Goal: Transaction & Acquisition: Book appointment/travel/reservation

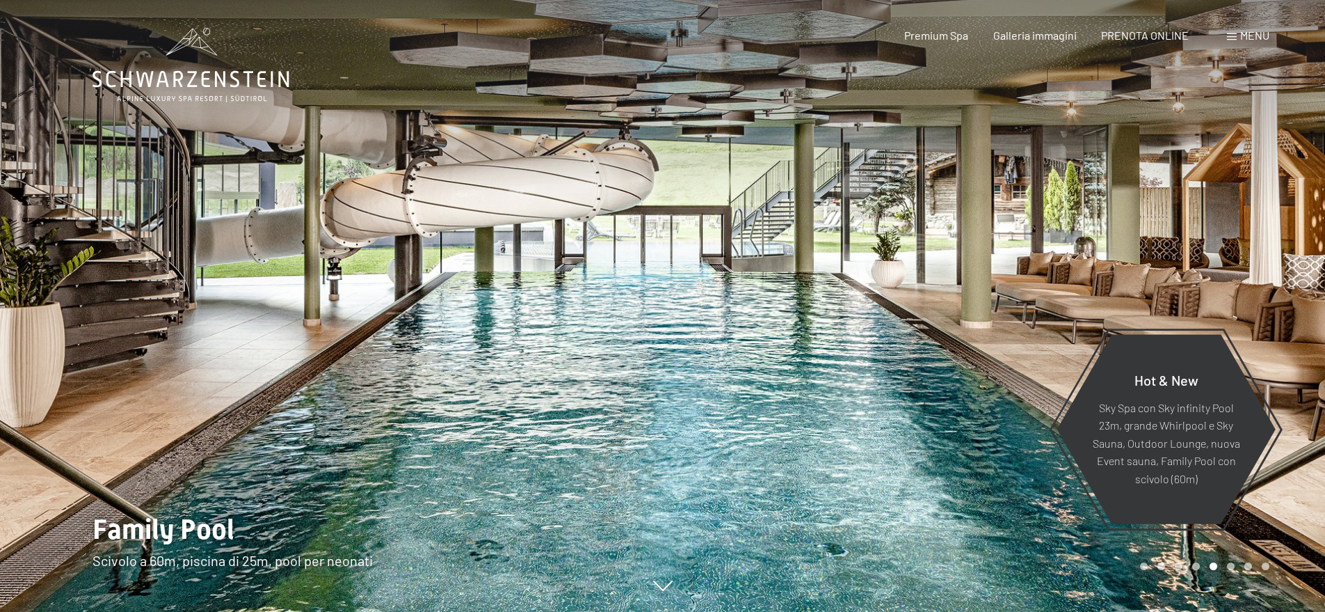
click at [1194, 41] on div "Premium Spa Galleria immagini PRENOTA ONLINE" at bounding box center [1035, 35] width 358 height 15
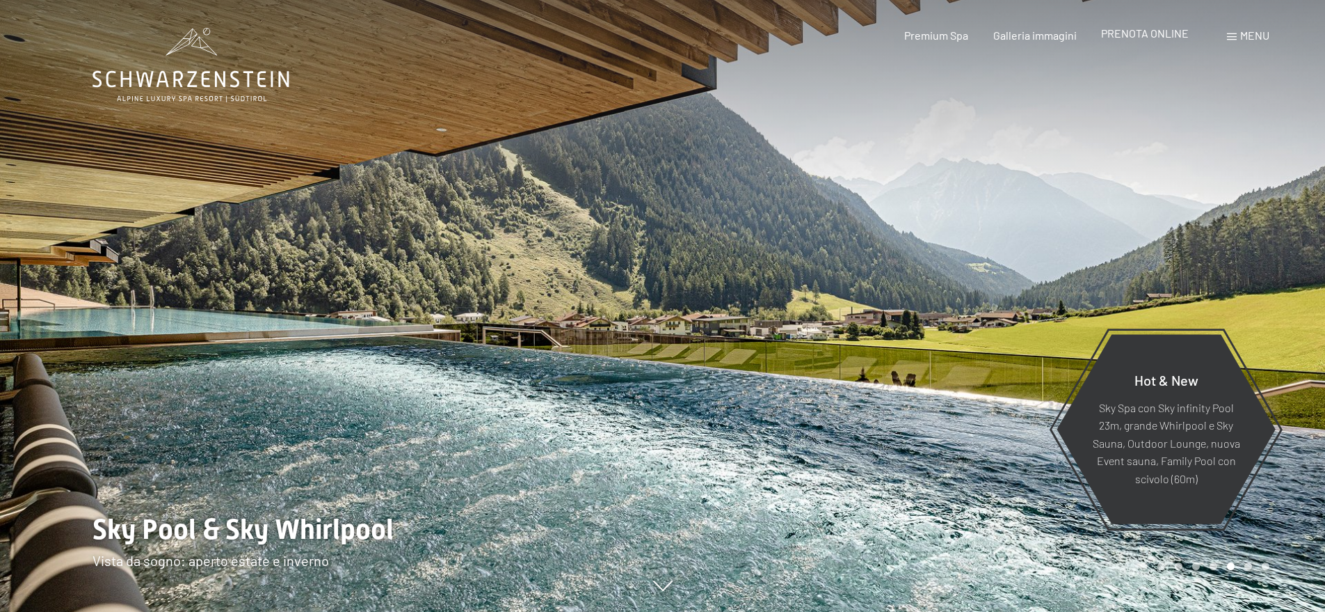
click at [1137, 40] on span "PRENOTA ONLINE" at bounding box center [1145, 32] width 88 height 13
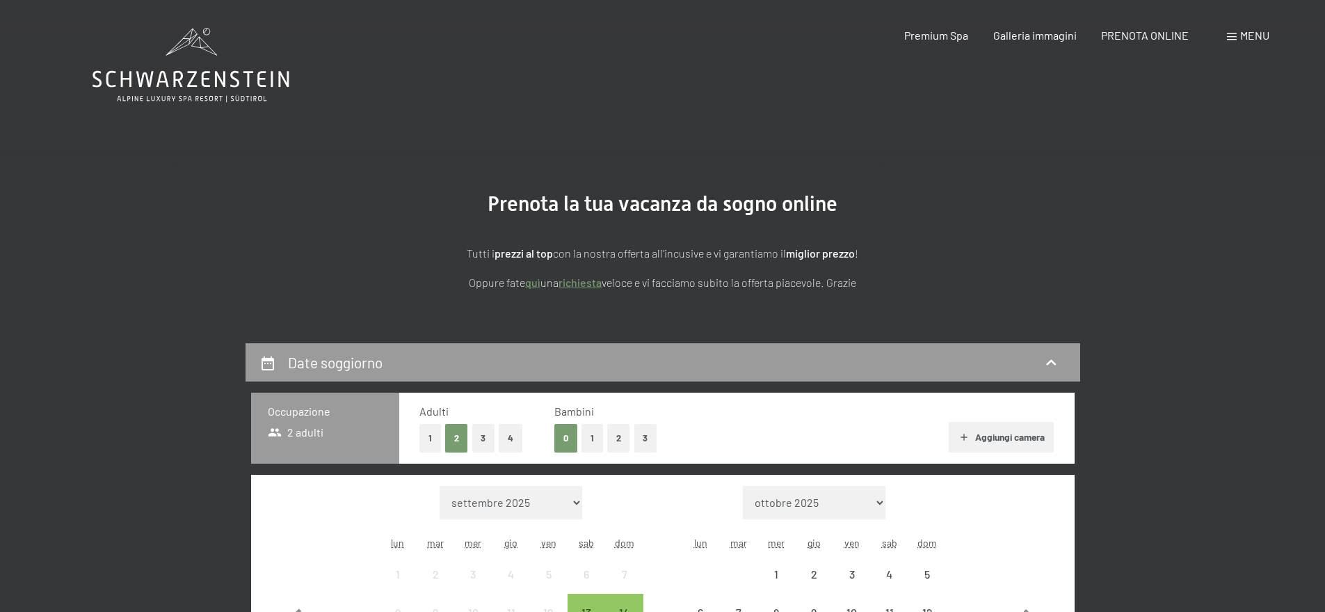
scroll to position [209, 0]
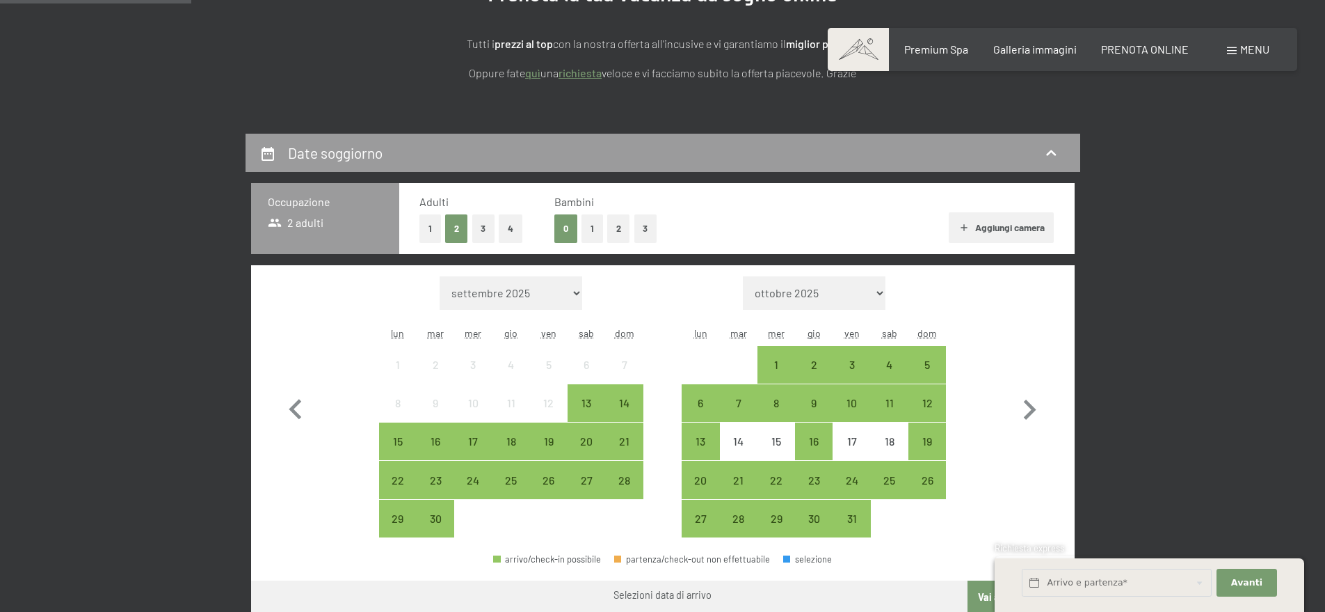
click at [429, 232] on button "1" at bounding box center [431, 228] width 22 height 29
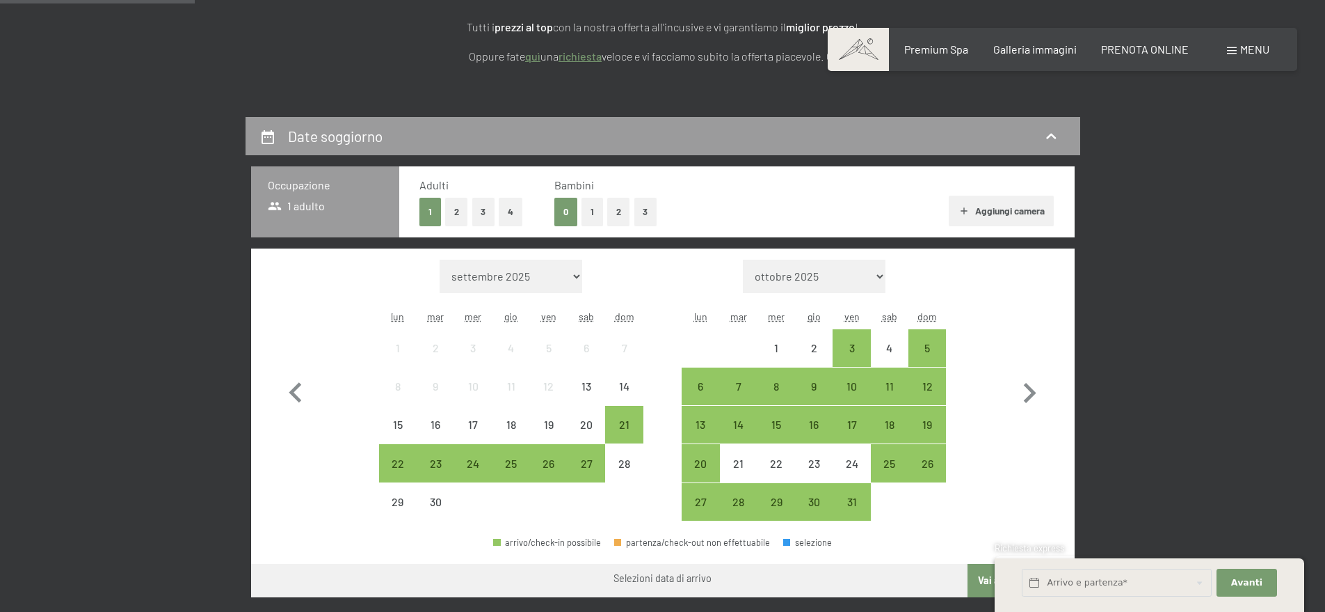
scroll to position [314, 0]
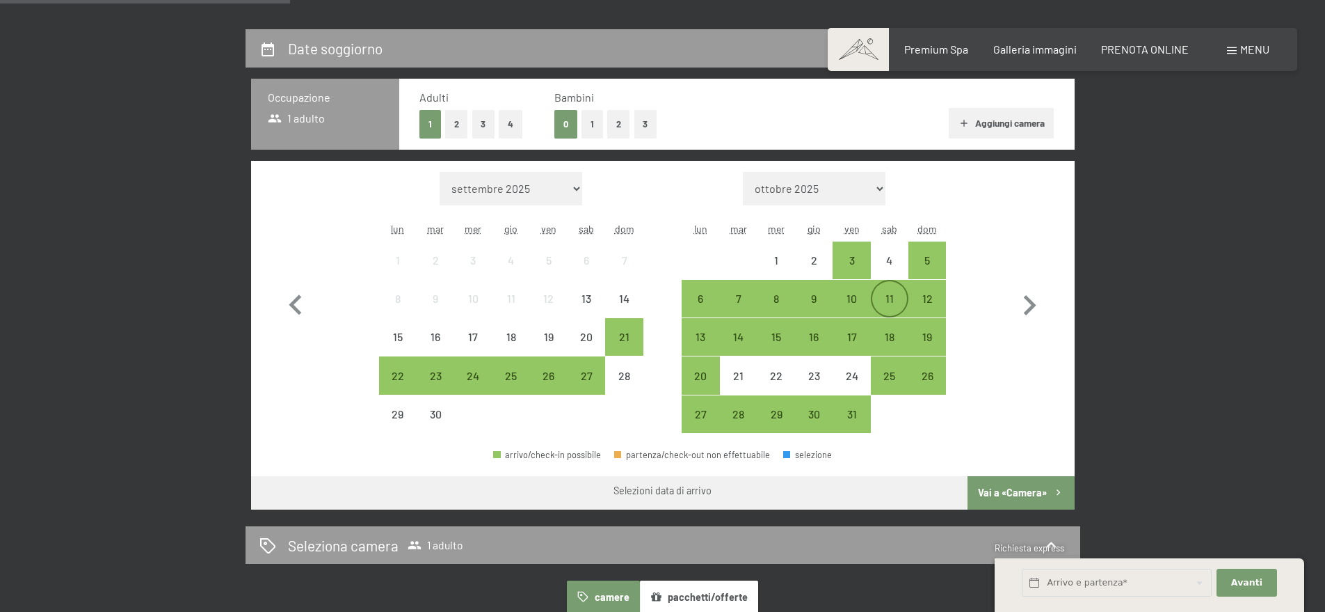
click at [883, 299] on div "11" at bounding box center [889, 310] width 35 height 35
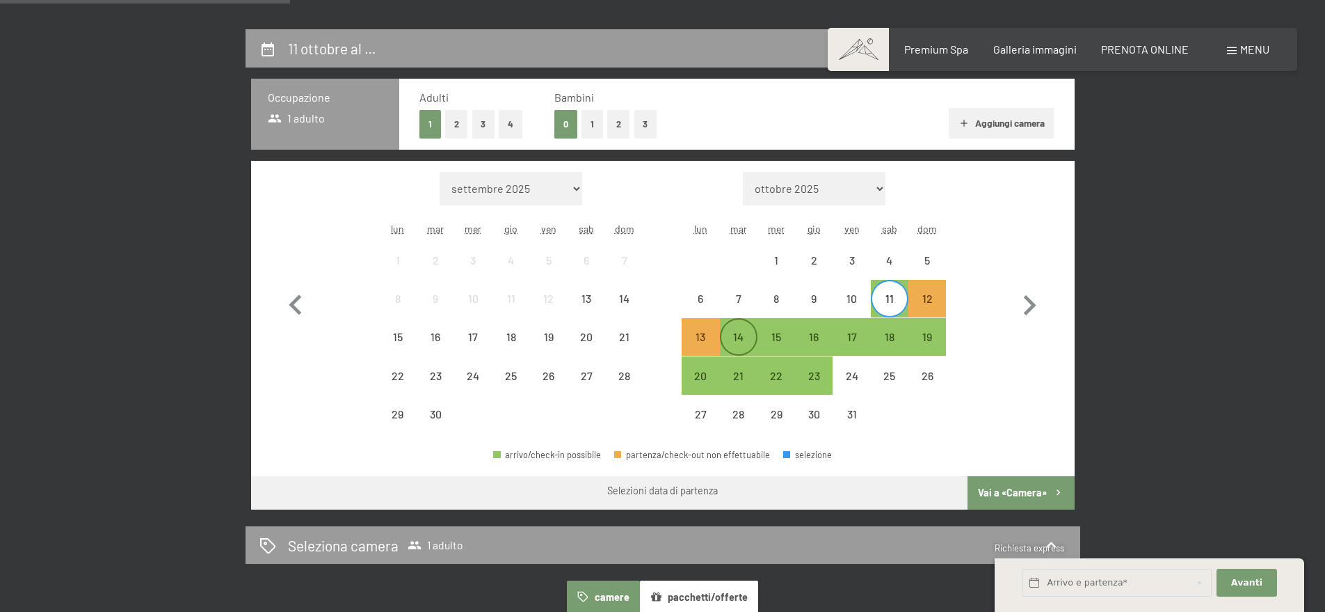
click at [743, 331] on div "14" at bounding box center [738, 348] width 35 height 35
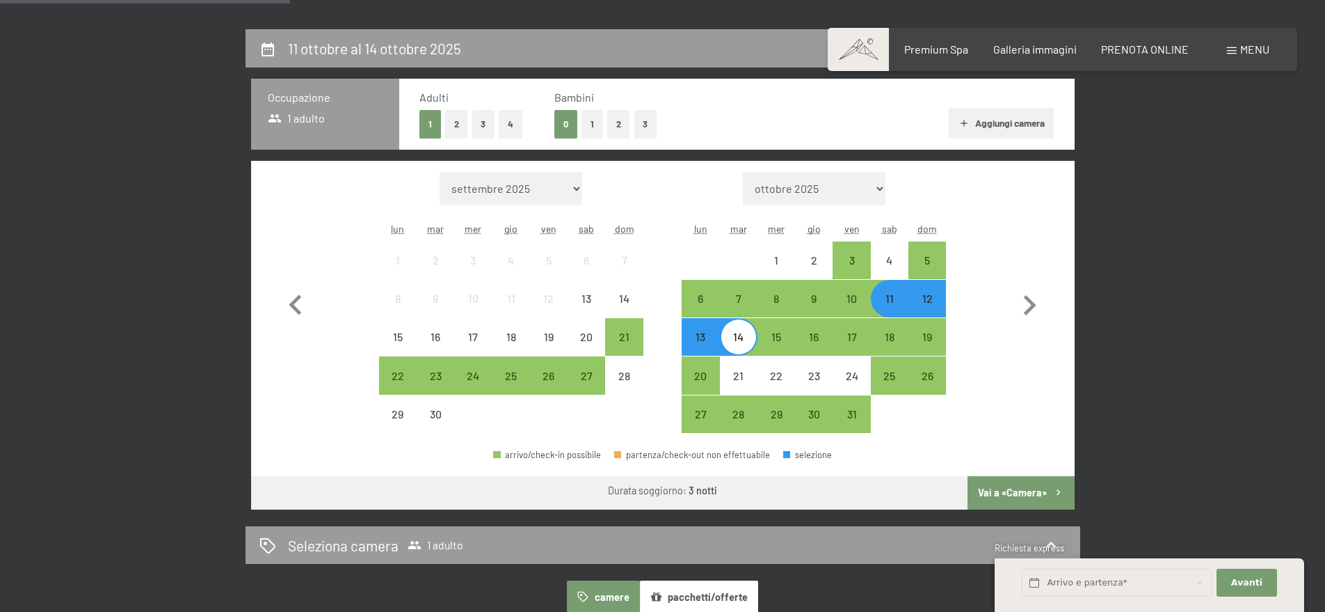
click at [1003, 490] on button "Vai a «Camera»" at bounding box center [1021, 492] width 106 height 33
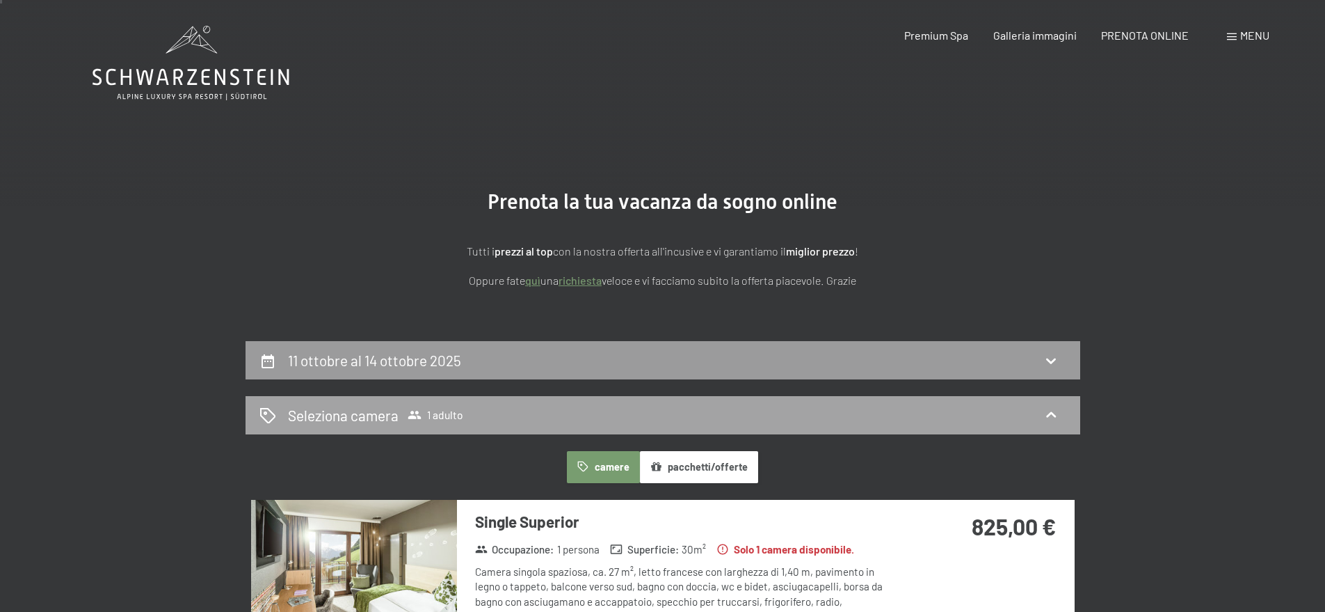
scroll to position [3, 0]
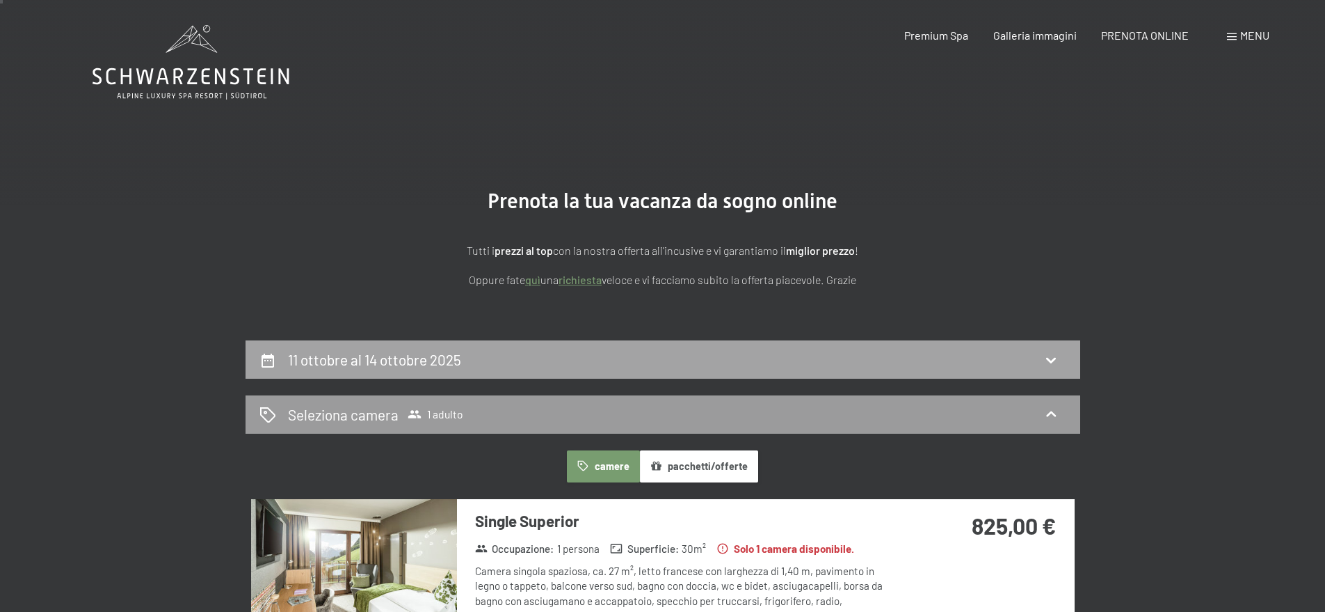
click at [939, 366] on div "11 ottobre al 14 ottobre 2025" at bounding box center [663, 359] width 807 height 20
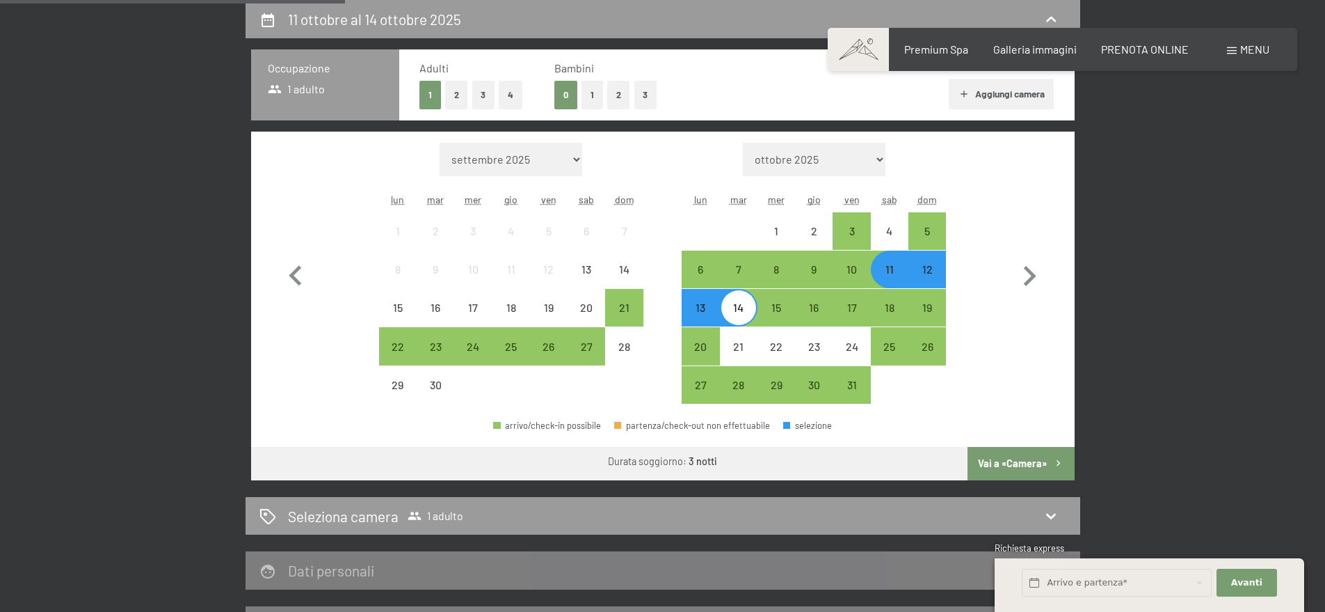
scroll to position [358, 0]
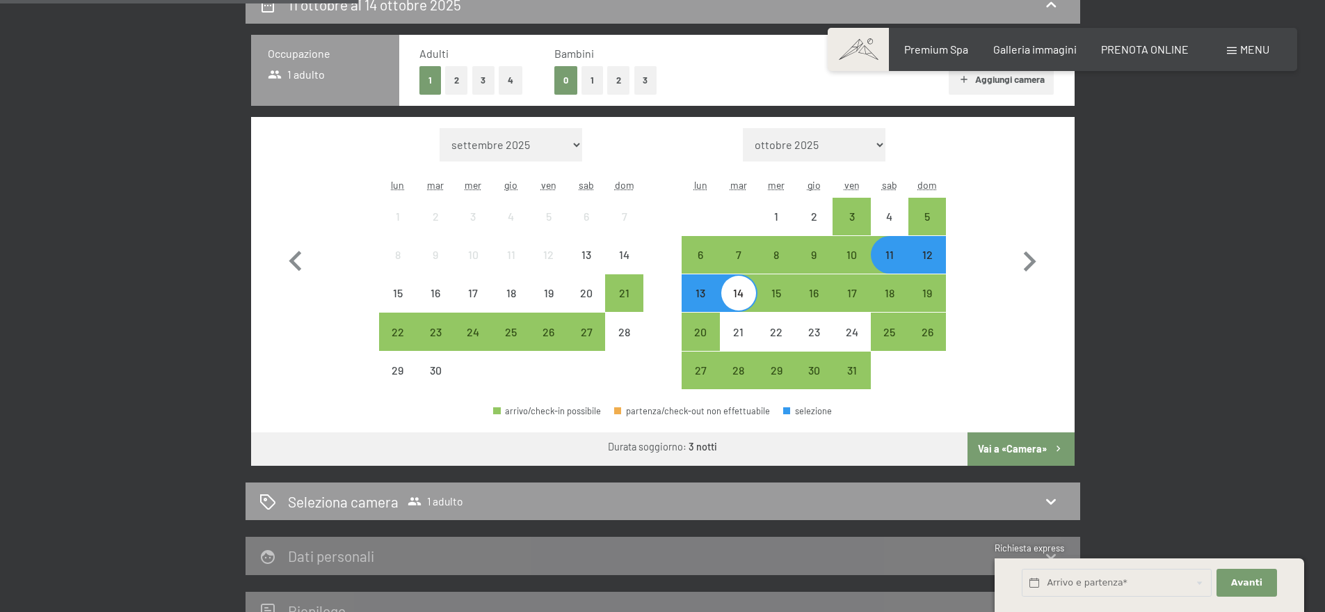
click at [703, 290] on div "13" at bounding box center [700, 304] width 35 height 35
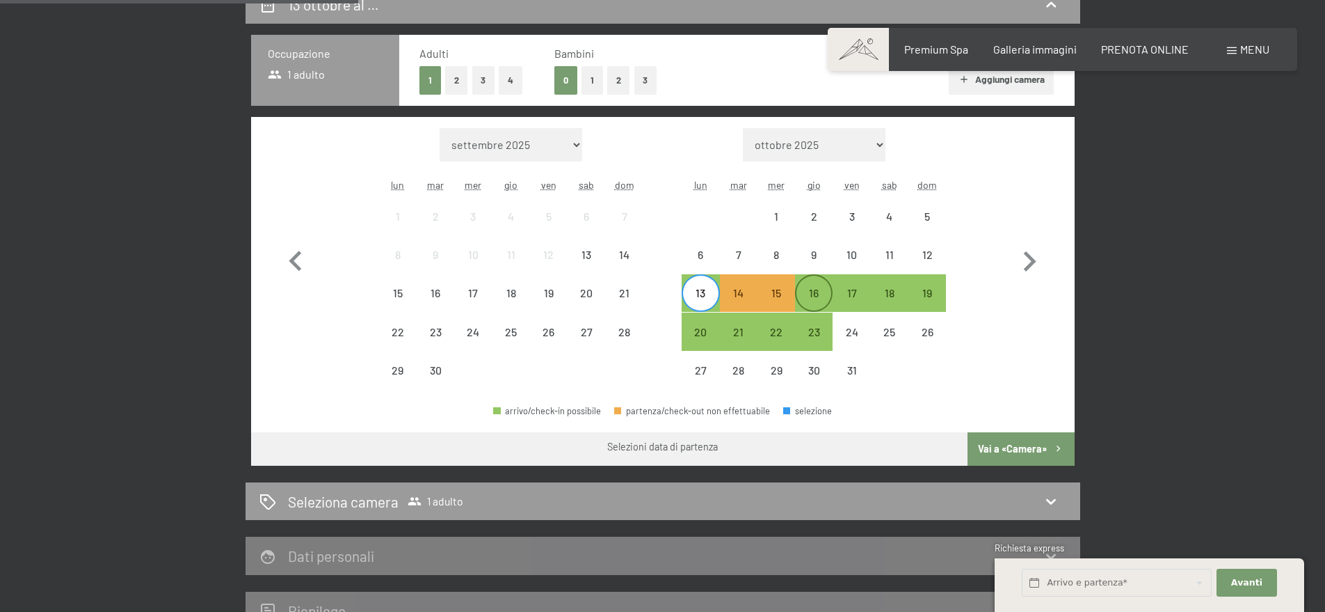
click at [831, 289] on div "16" at bounding box center [814, 304] width 35 height 35
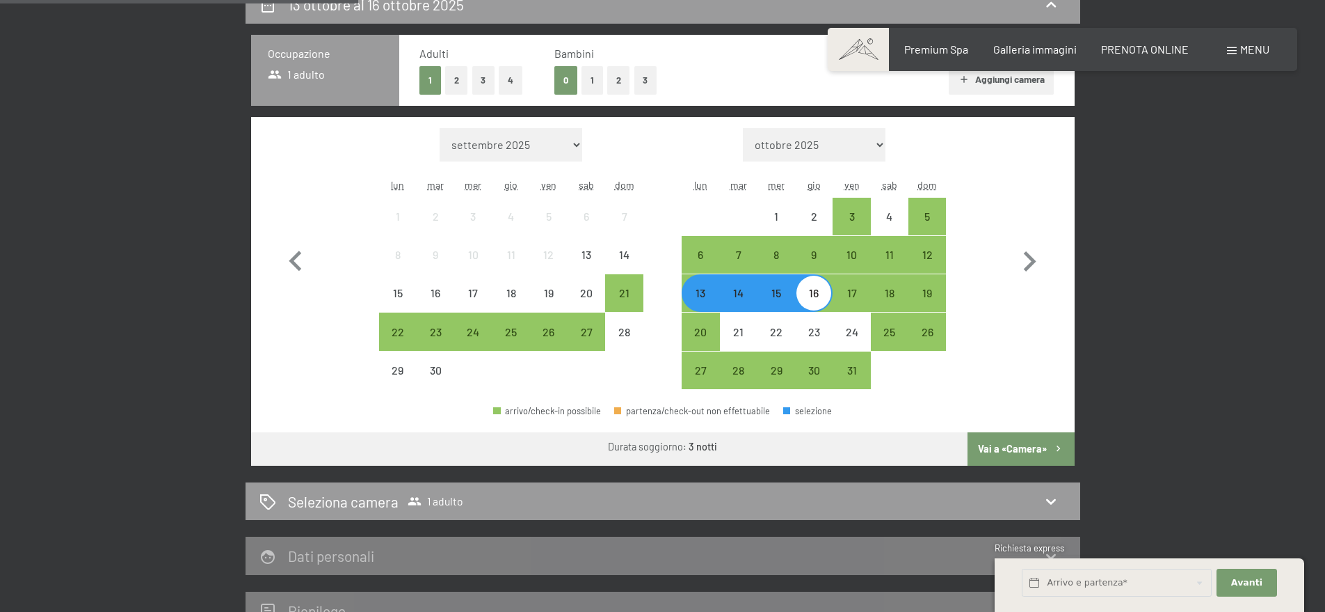
click at [1032, 442] on button "Vai a «Camera»" at bounding box center [1021, 448] width 106 height 33
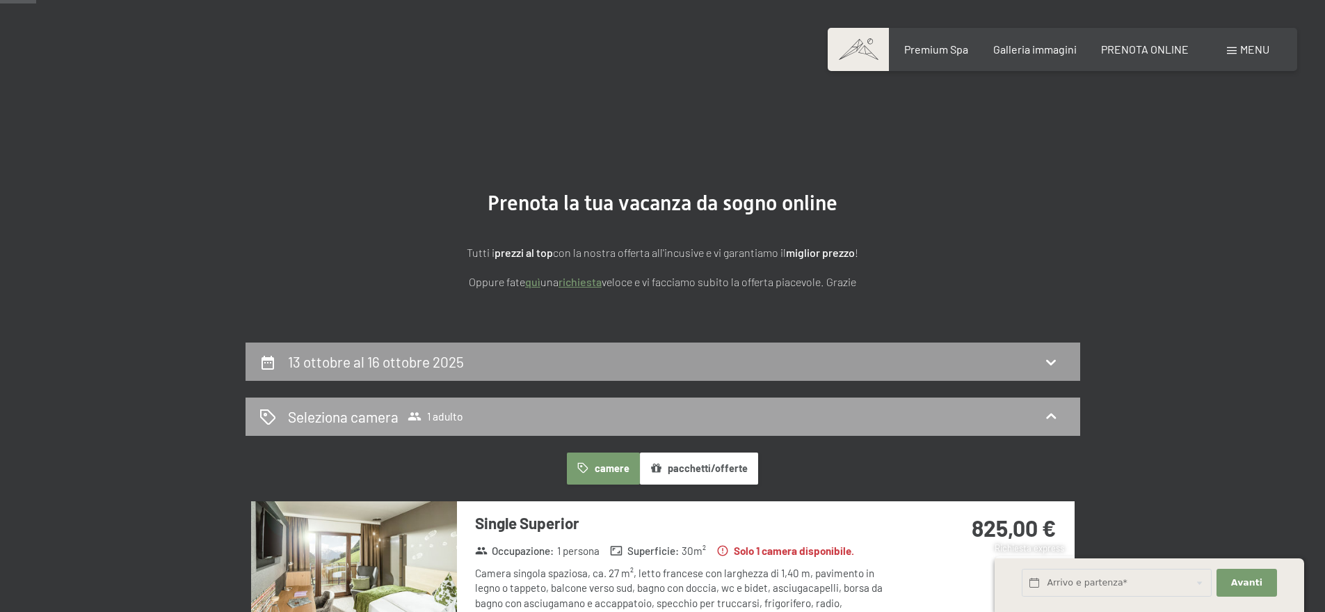
scroll to position [0, 0]
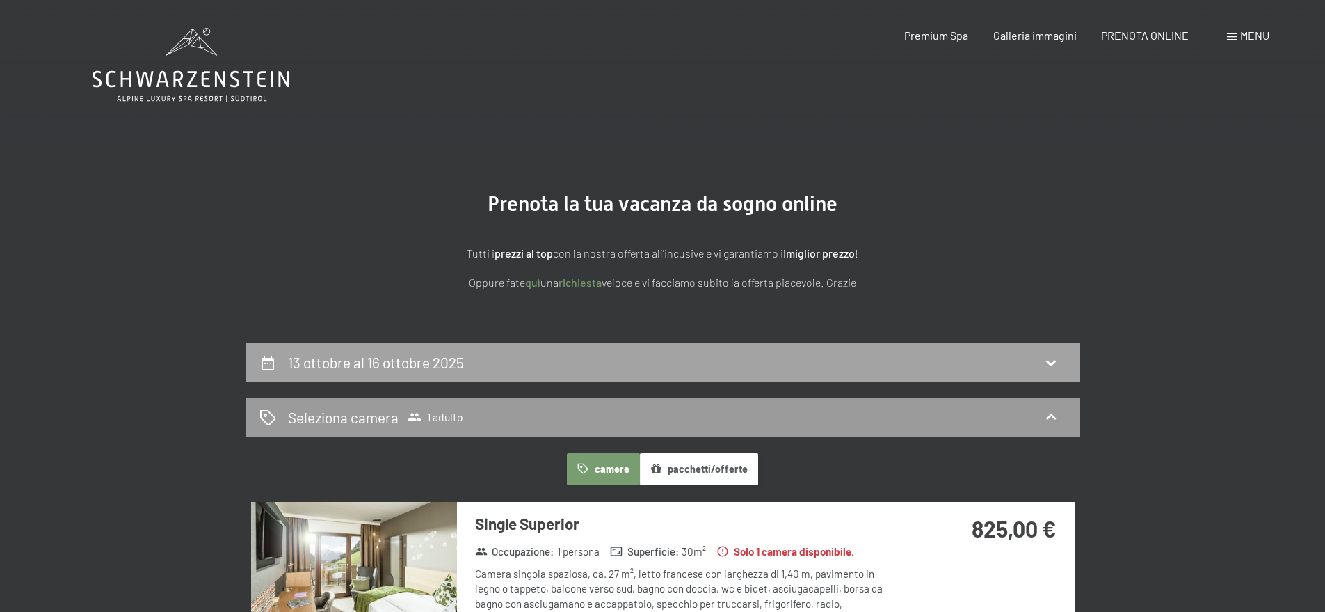
click at [910, 374] on div "13 ottobre al 16 ottobre 2025" at bounding box center [663, 362] width 835 height 38
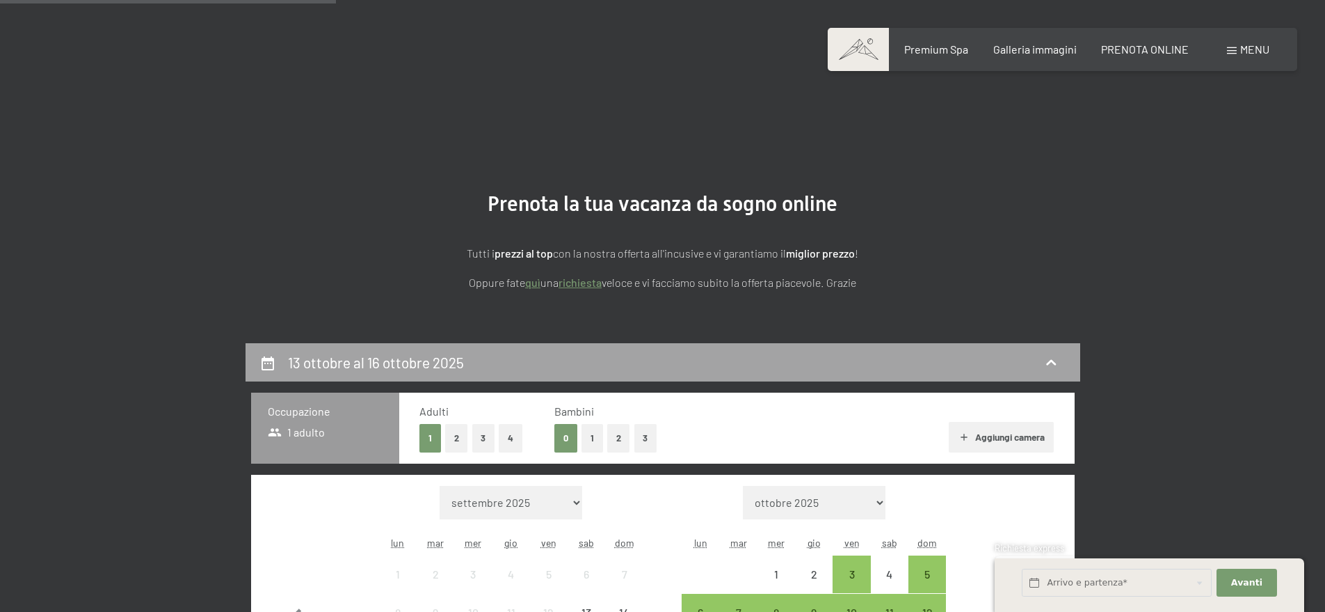
scroll to position [343, 0]
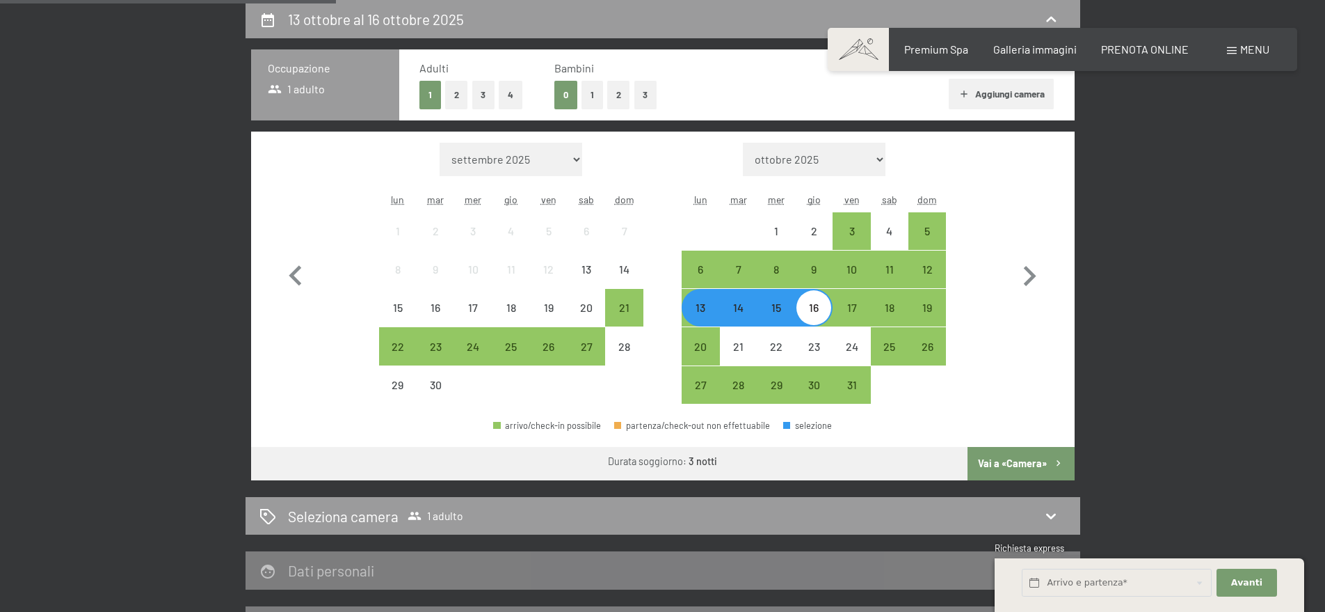
click at [741, 316] on div "14" at bounding box center [738, 319] width 35 height 35
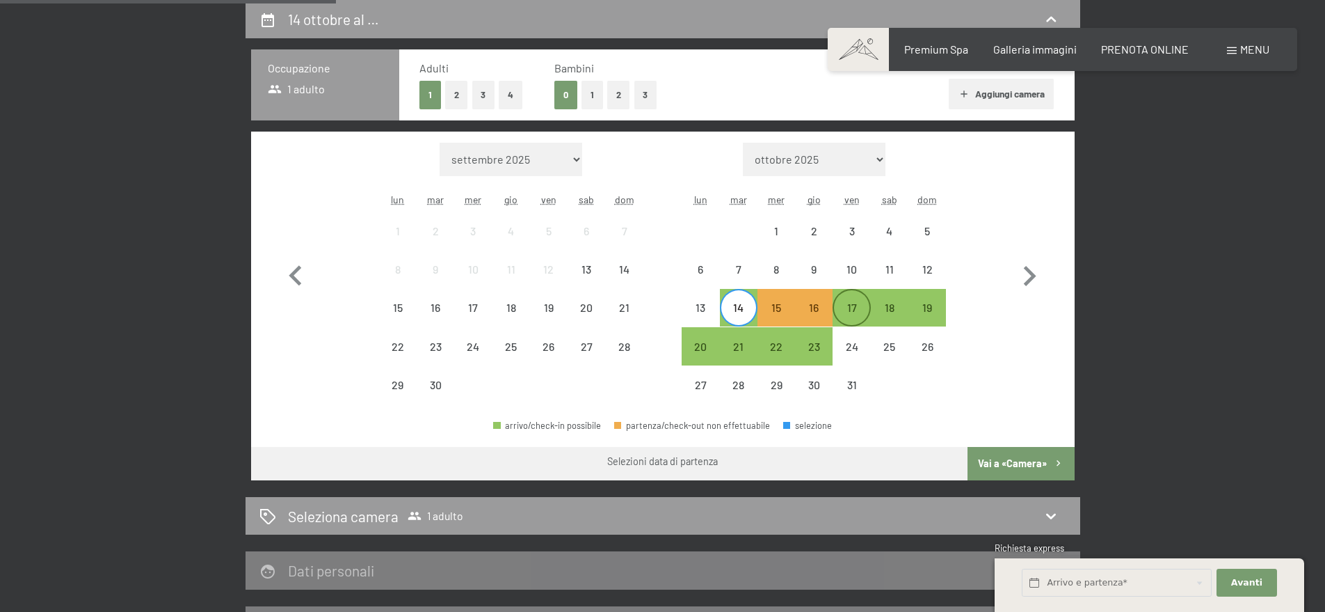
click at [859, 307] on div "17" at bounding box center [851, 319] width 35 height 35
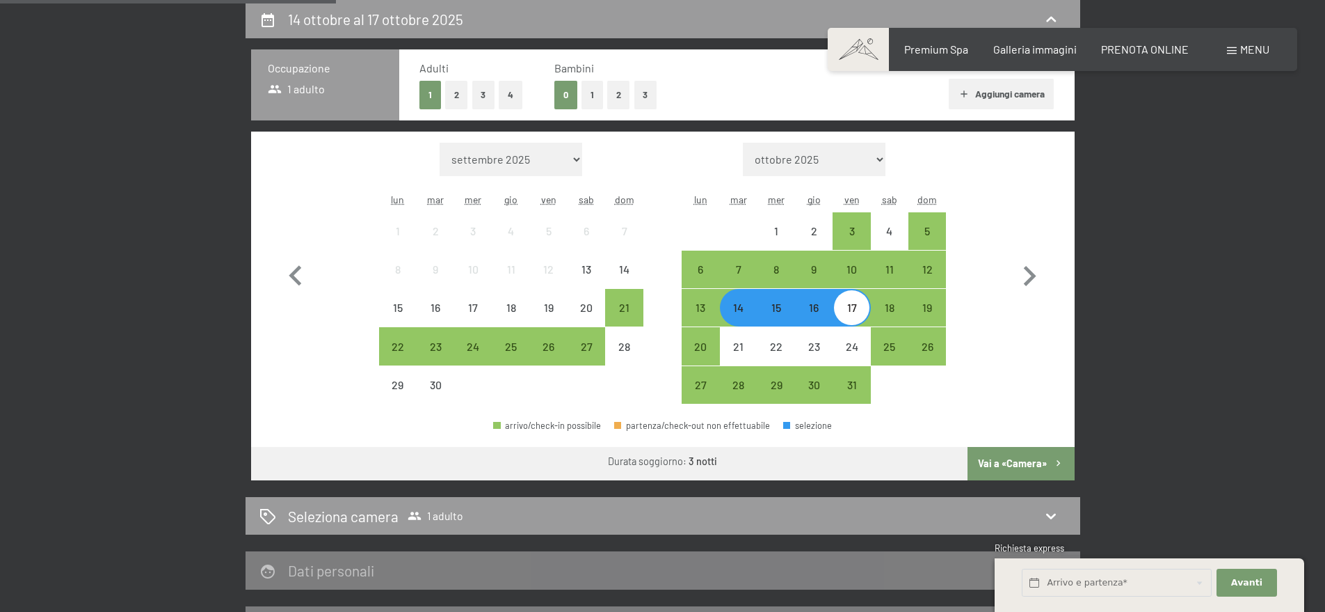
click at [991, 442] on div "arrivo/check-in possibile partenza/check-out non effettuabile selezione" at bounding box center [663, 430] width 824 height 31
click at [994, 452] on button "Vai a «Camera»" at bounding box center [1021, 463] width 106 height 33
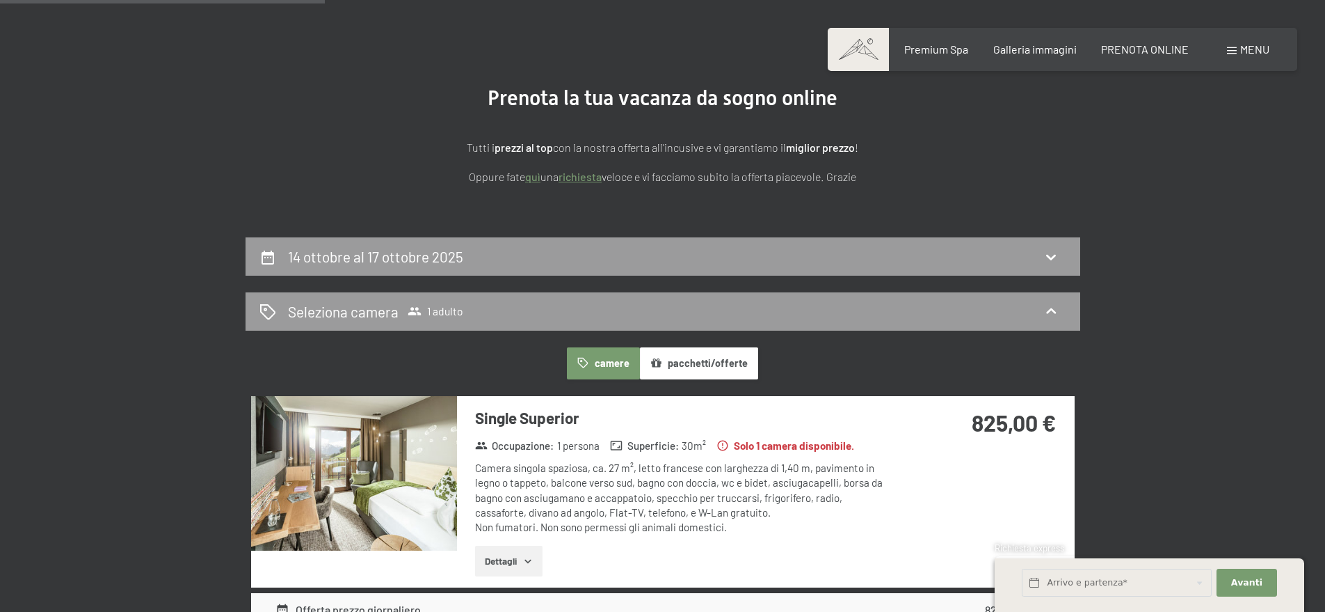
scroll to position [49, 0]
